Goal: Transaction & Acquisition: Obtain resource

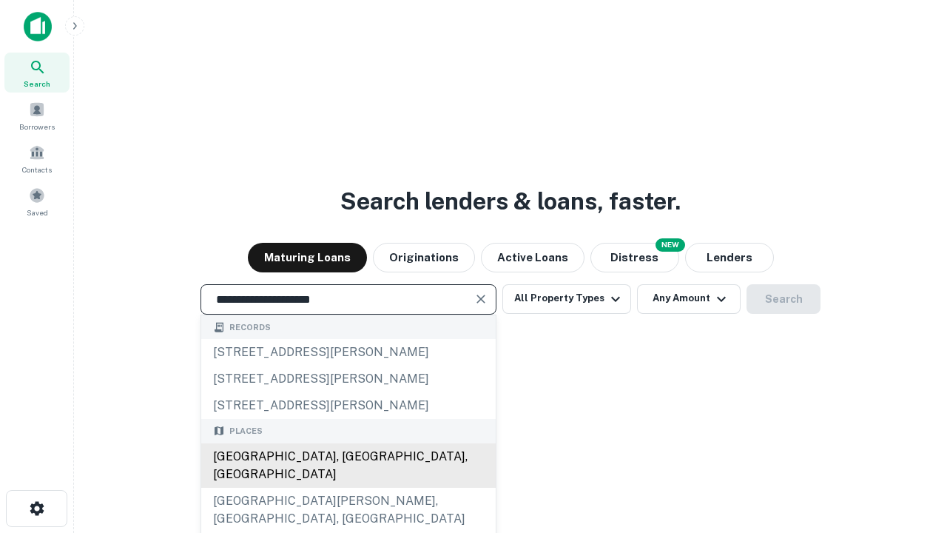
click at [348, 488] on div "Santa Monica, CA, USA" at bounding box center [348, 465] width 295 height 44
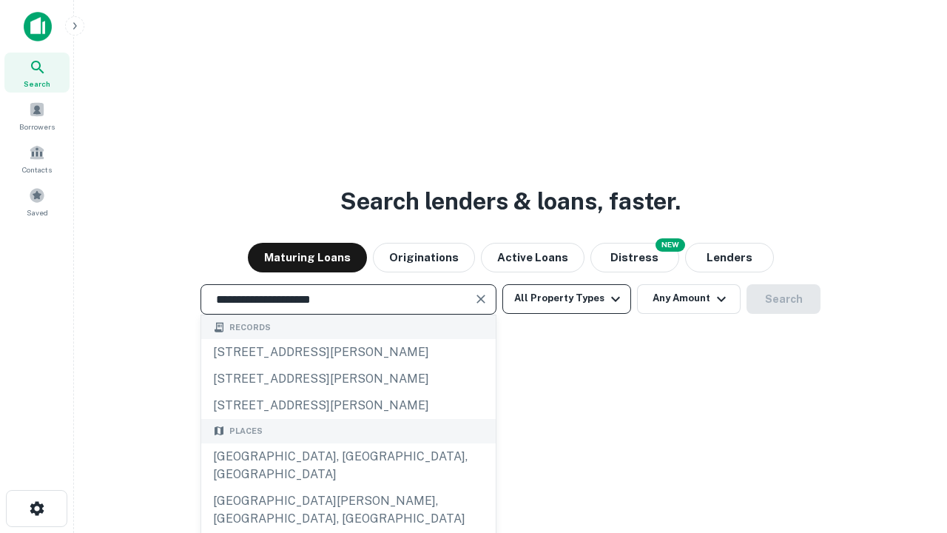
type input "**********"
click at [567, 298] on button "All Property Types" at bounding box center [566, 299] width 129 height 30
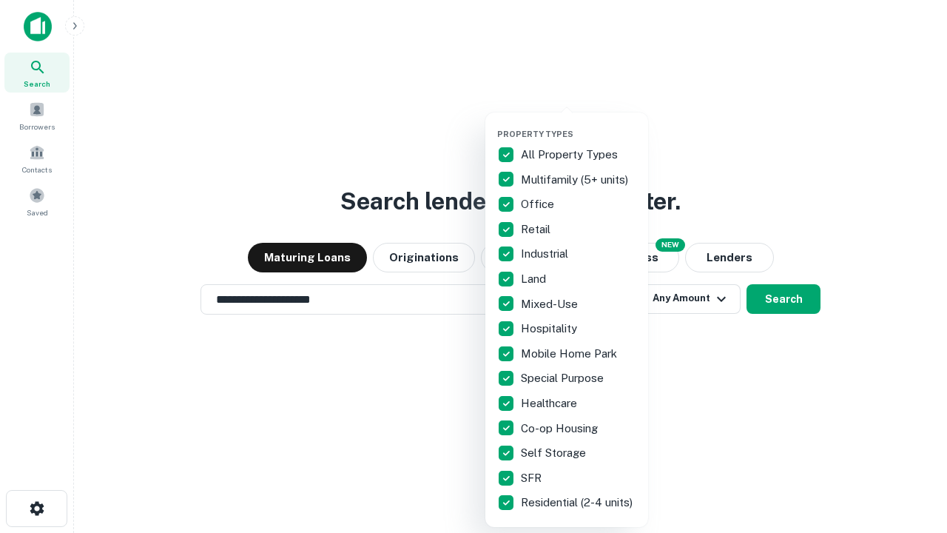
click at [579, 124] on button "button" at bounding box center [578, 124] width 163 height 1
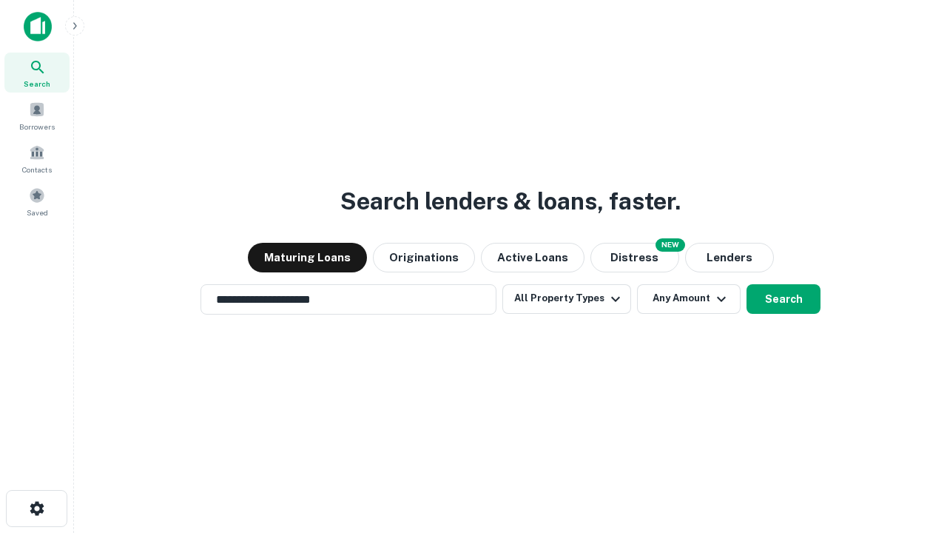
scroll to position [9, 178]
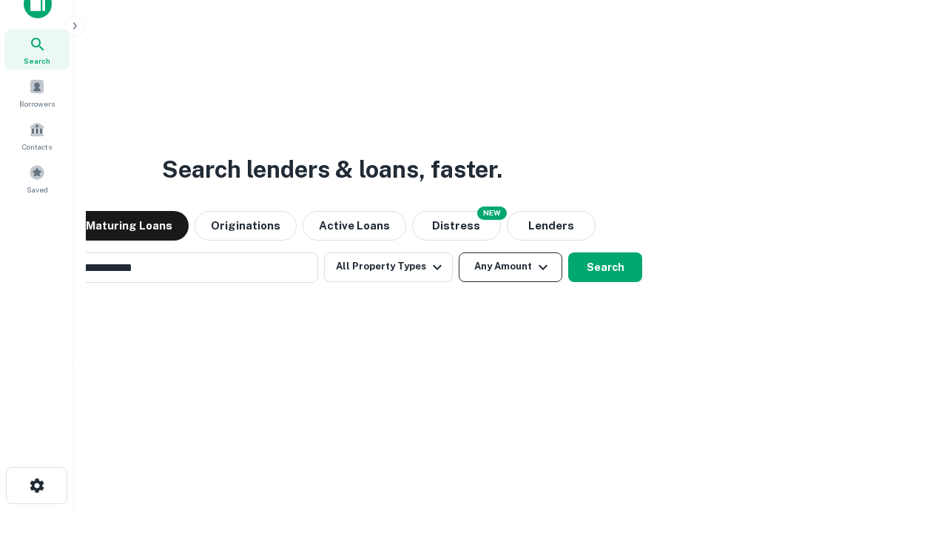
click at [459, 252] on button "Any Amount" at bounding box center [511, 267] width 104 height 30
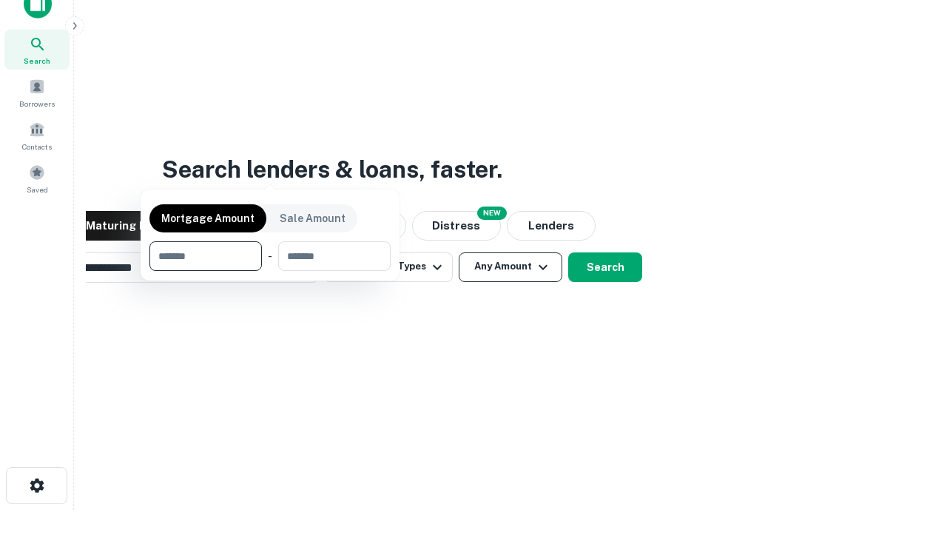
scroll to position [24, 0]
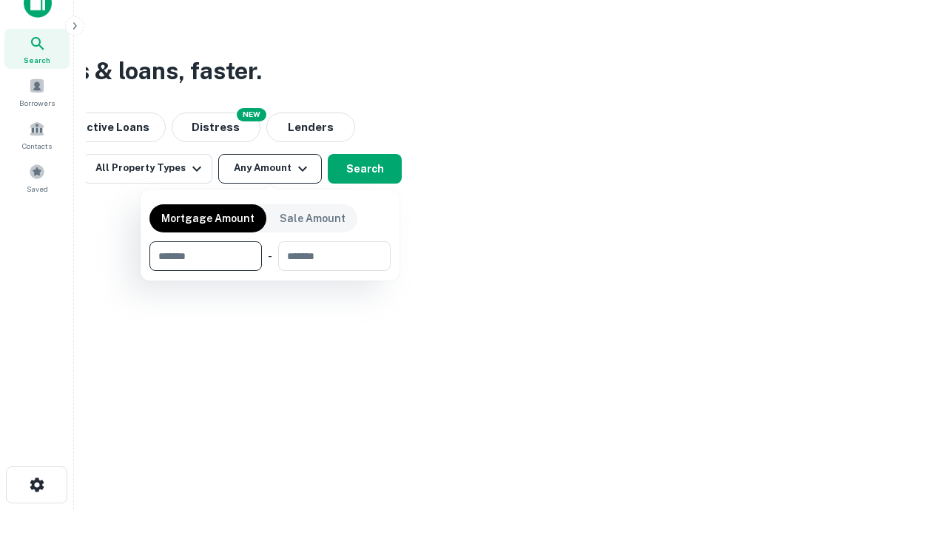
type input "*******"
click at [270, 271] on button "button" at bounding box center [269, 271] width 241 height 1
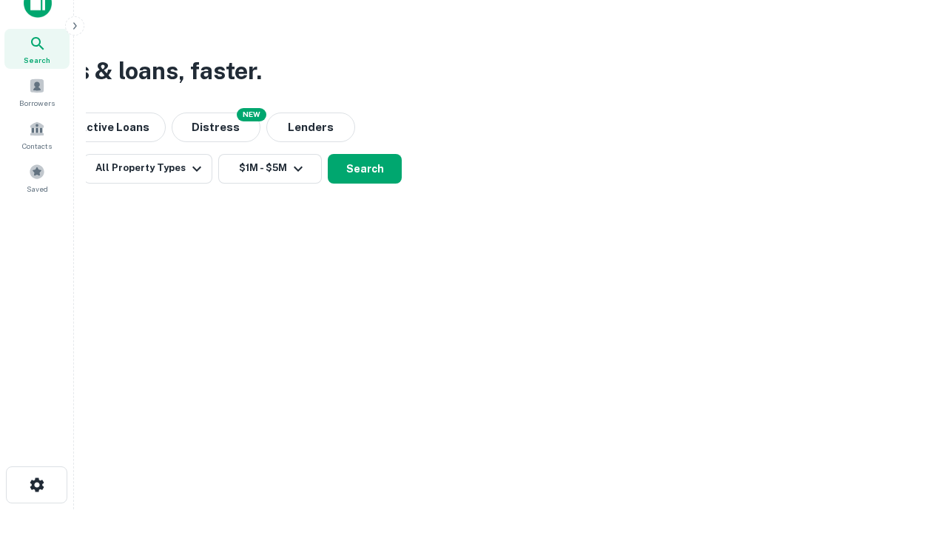
scroll to position [23, 0]
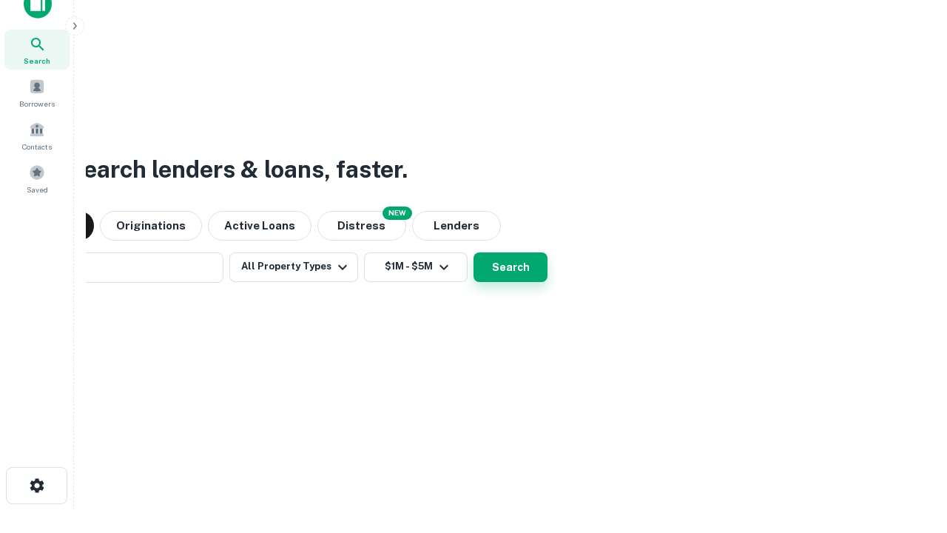
click at [474, 252] on button "Search" at bounding box center [511, 267] width 74 height 30
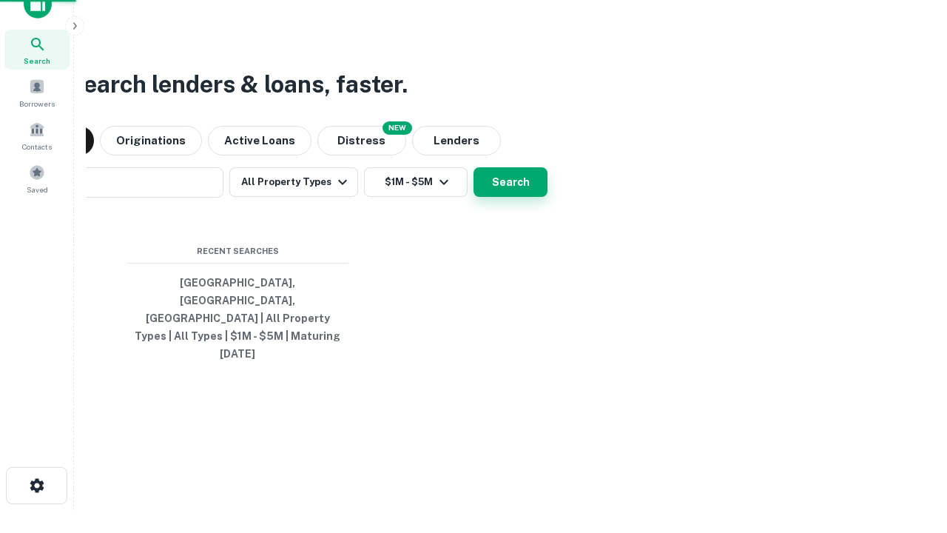
scroll to position [24, 0]
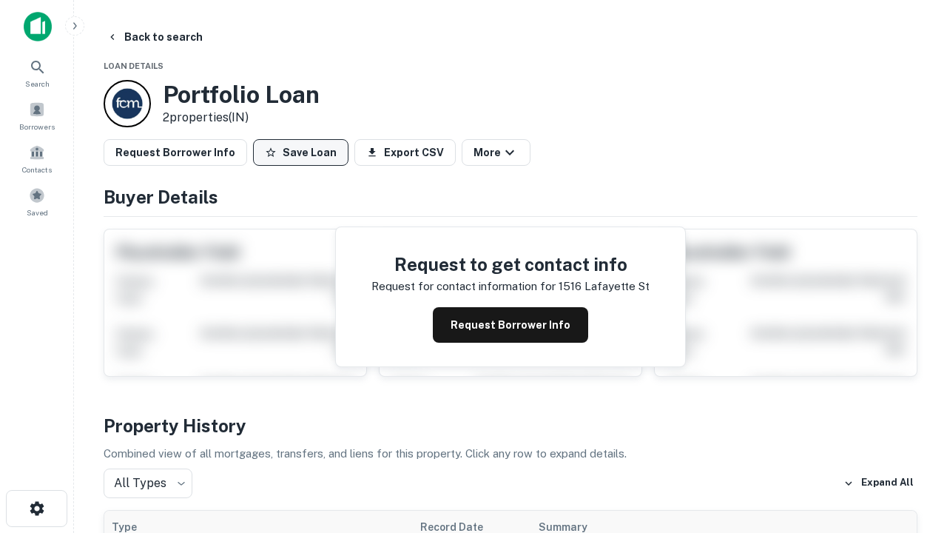
click at [300, 152] on button "Save Loan" at bounding box center [300, 152] width 95 height 27
